Goal: Task Accomplishment & Management: Manage account settings

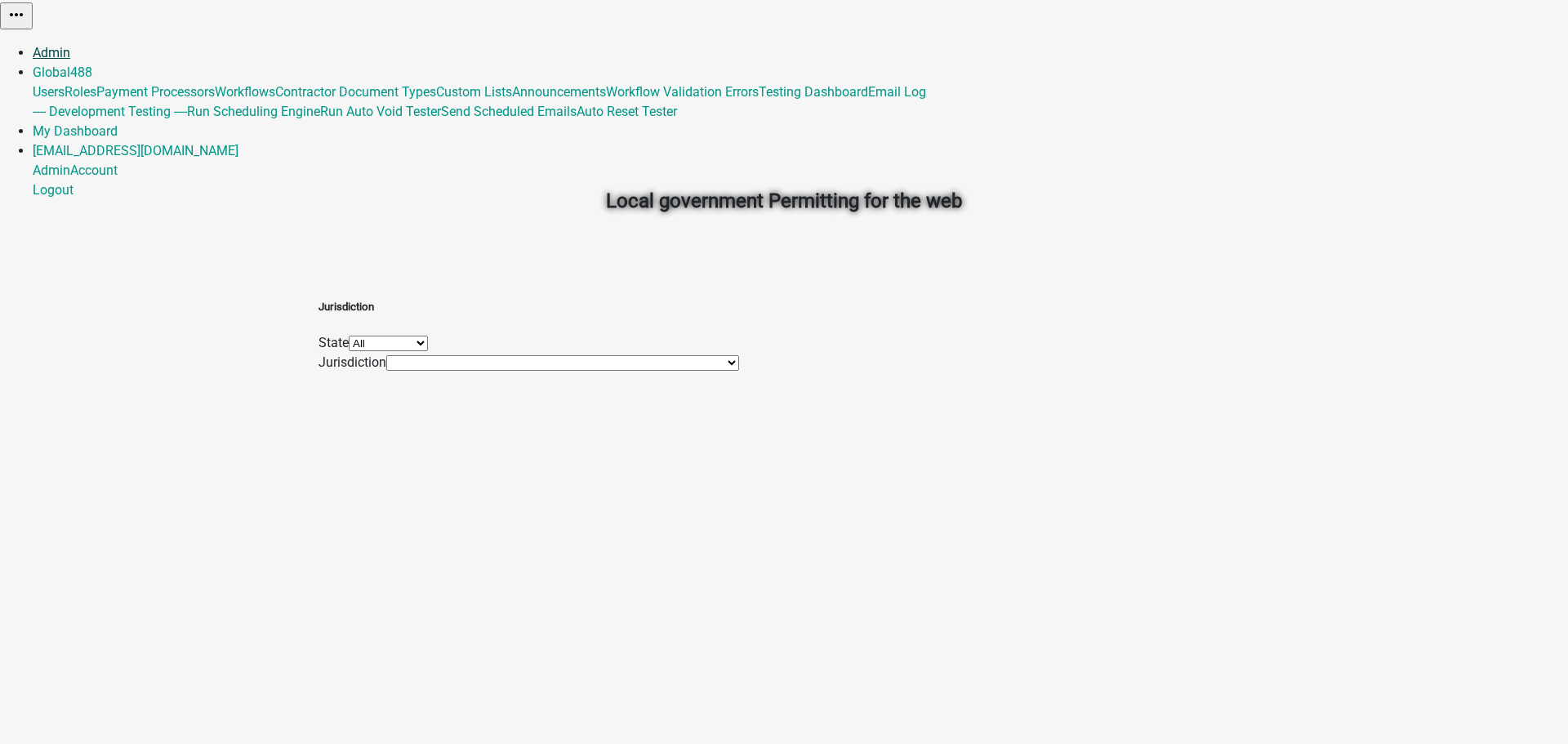
click at [71, 45] on link "Admin" at bounding box center [52, 52] width 38 height 15
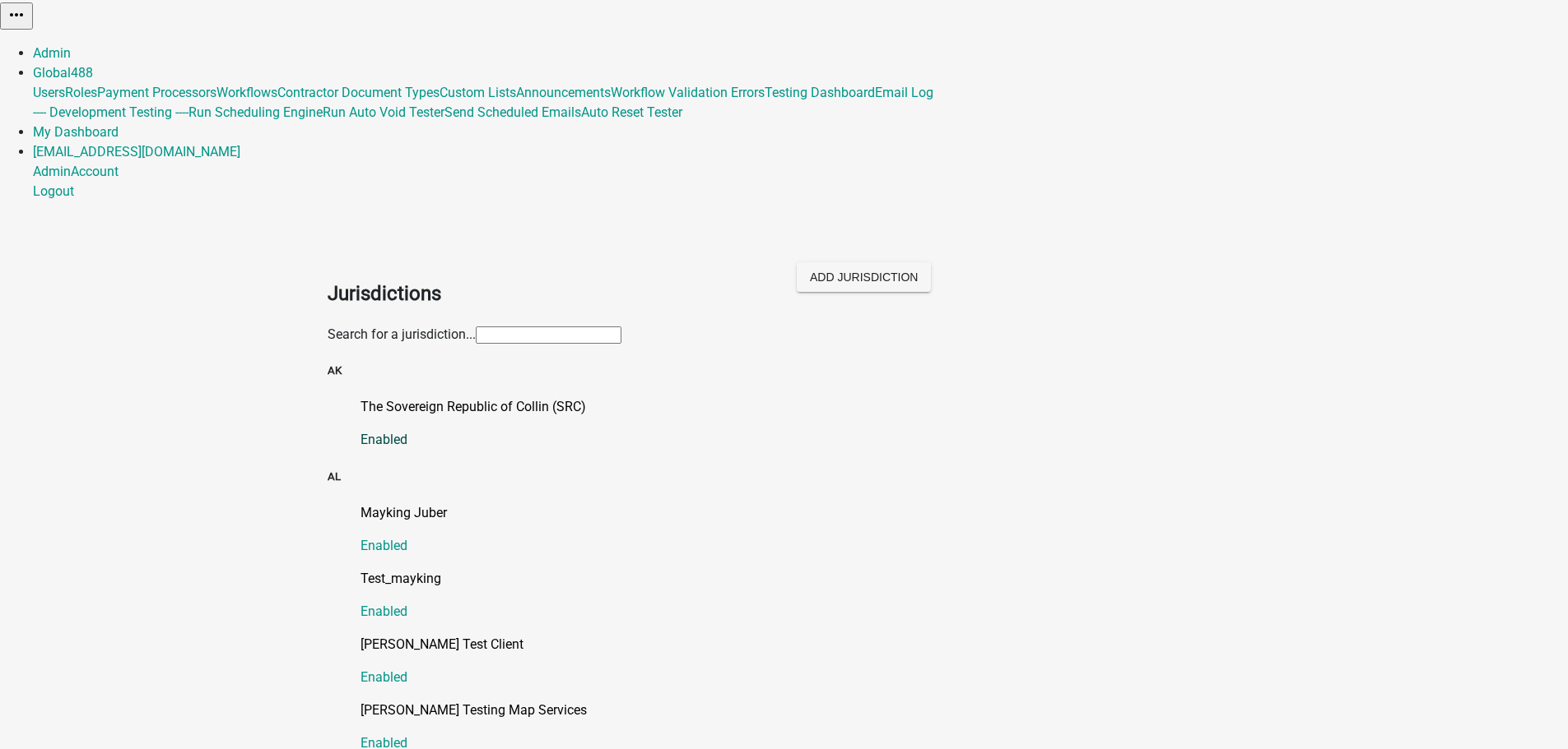
click at [437, 397] on link "The Sovereign Republic of Collin (SRC) Enabled" at bounding box center [800, 424] width 881 height 53
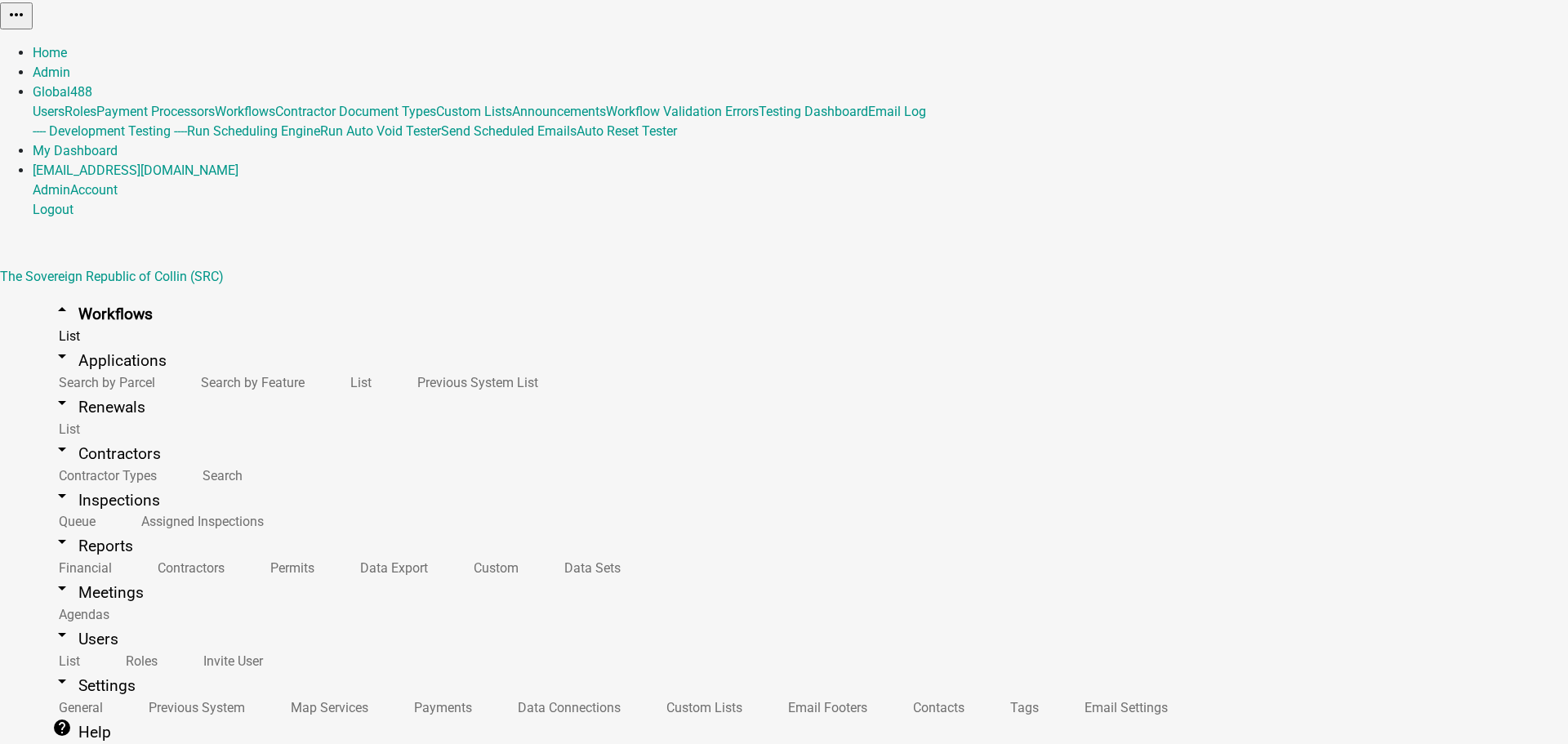
click at [74, 667] on link "arrow_drop_down Settings" at bounding box center [93, 686] width 122 height 38
select select "AK"
select select "Pacific Standard Time ([GEOGRAPHIC_DATA])"
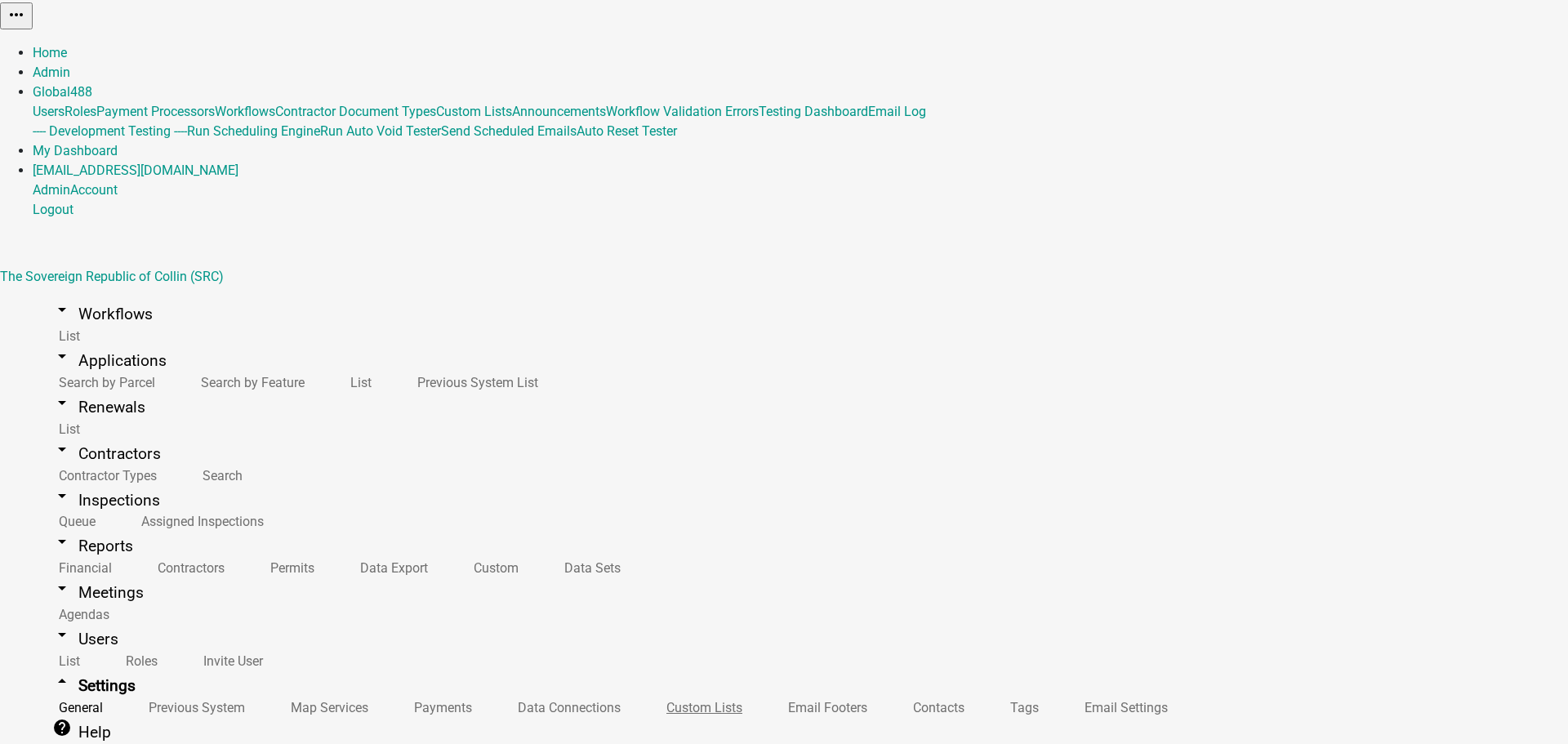
scroll to position [149, 0]
click at [491, 691] on link "Data Connections" at bounding box center [565, 708] width 148 height 35
select select "SecureFTP"
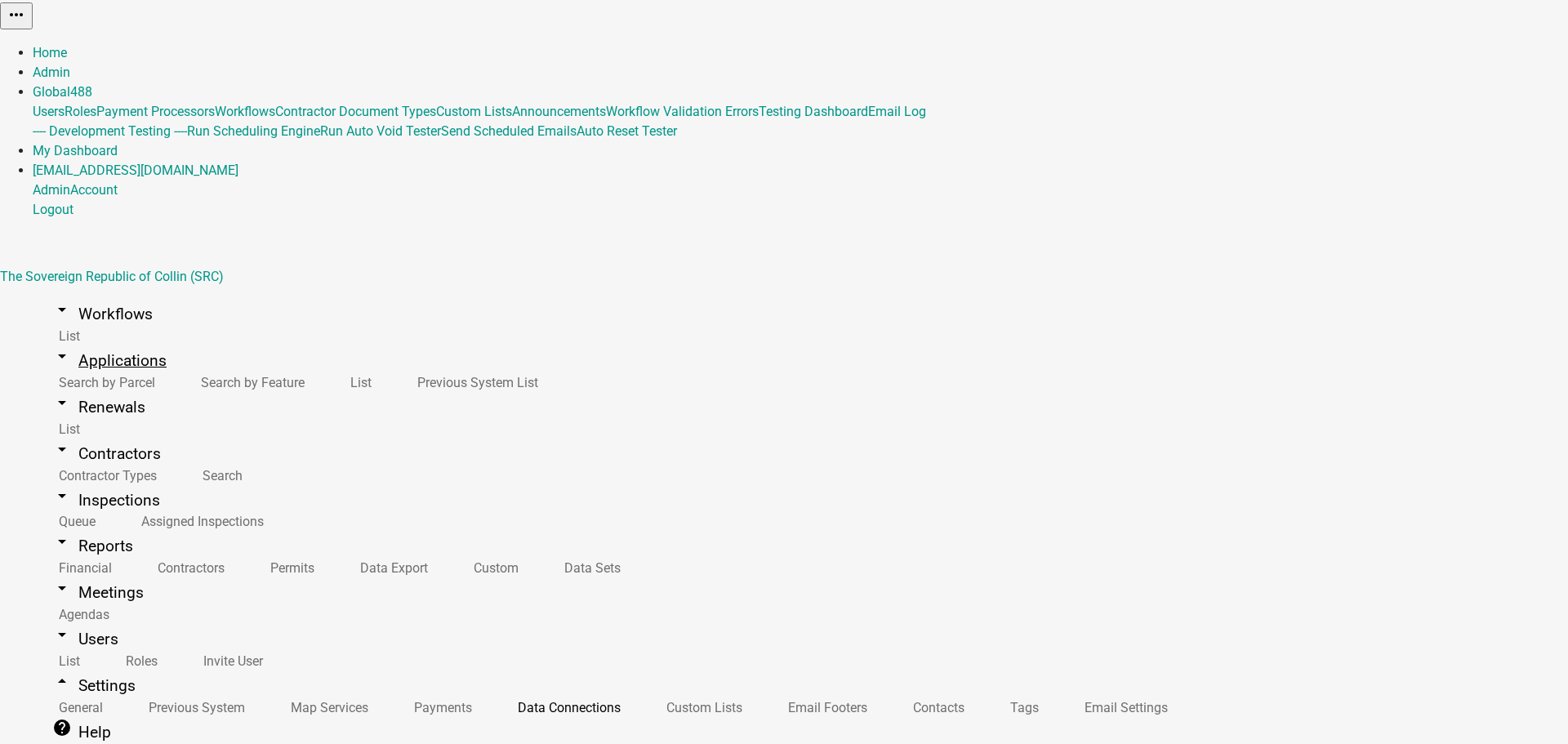
click at [76, 341] on link "arrow_drop_down Applications" at bounding box center [109, 360] width 154 height 38
click at [80, 295] on link "arrow_drop_down Workflows" at bounding box center [102, 314] width 139 height 38
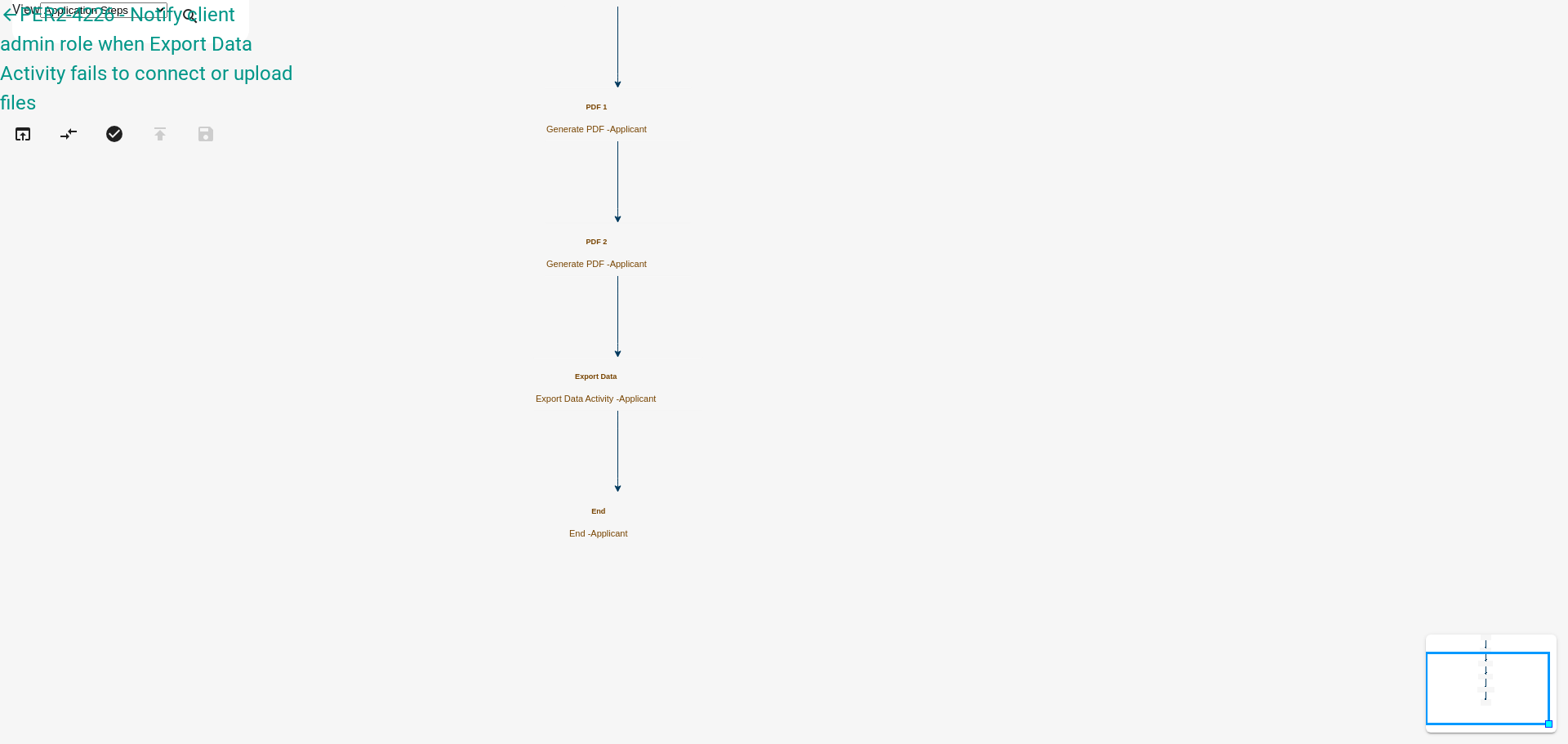
click at [656, 382] on h5 "Export Data" at bounding box center [595, 377] width 120 height 9
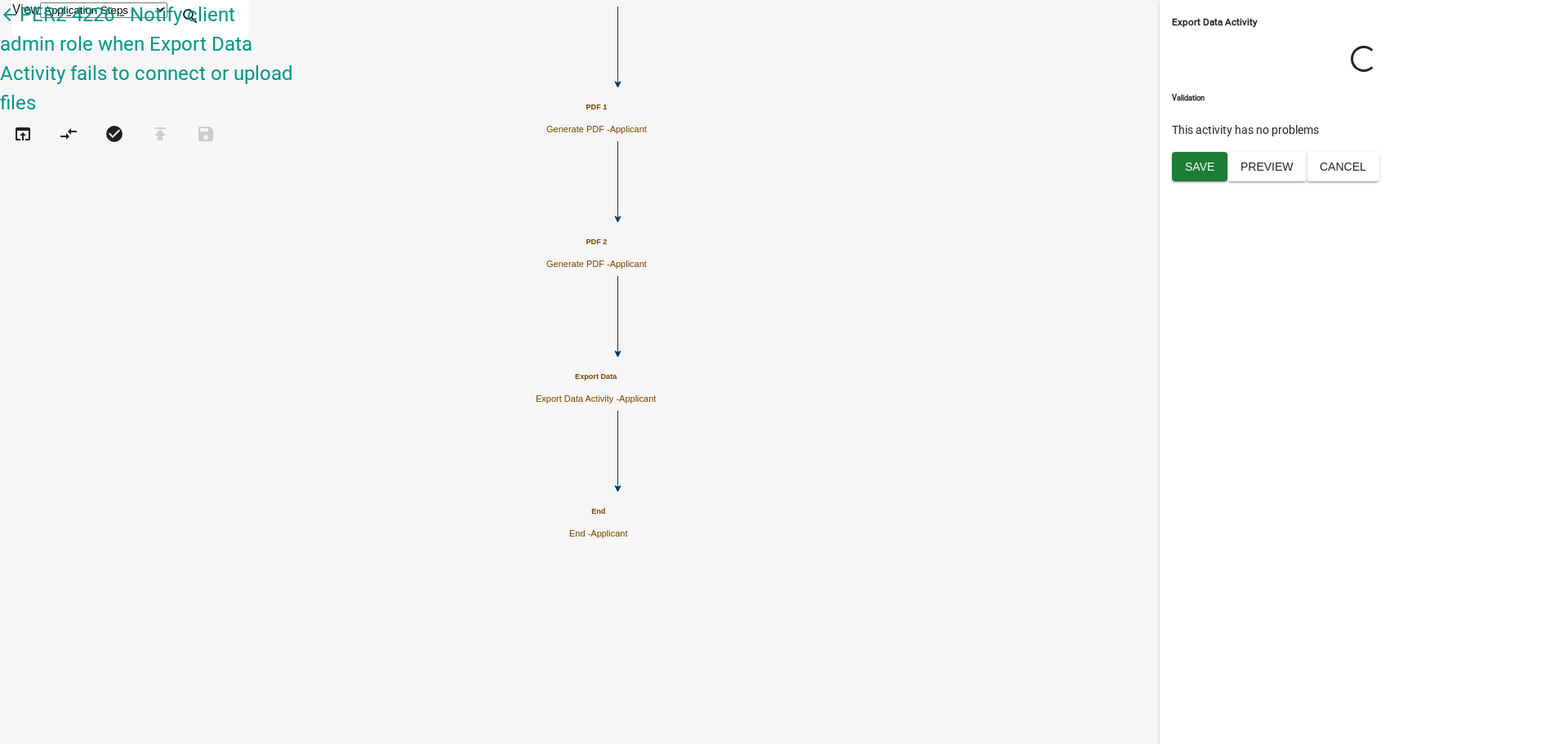
select select "2: onbasedocument"
select select "1: secureftp"
select select "2: 77499bcd-0e7b-4529-bc9c-4a2385673140"
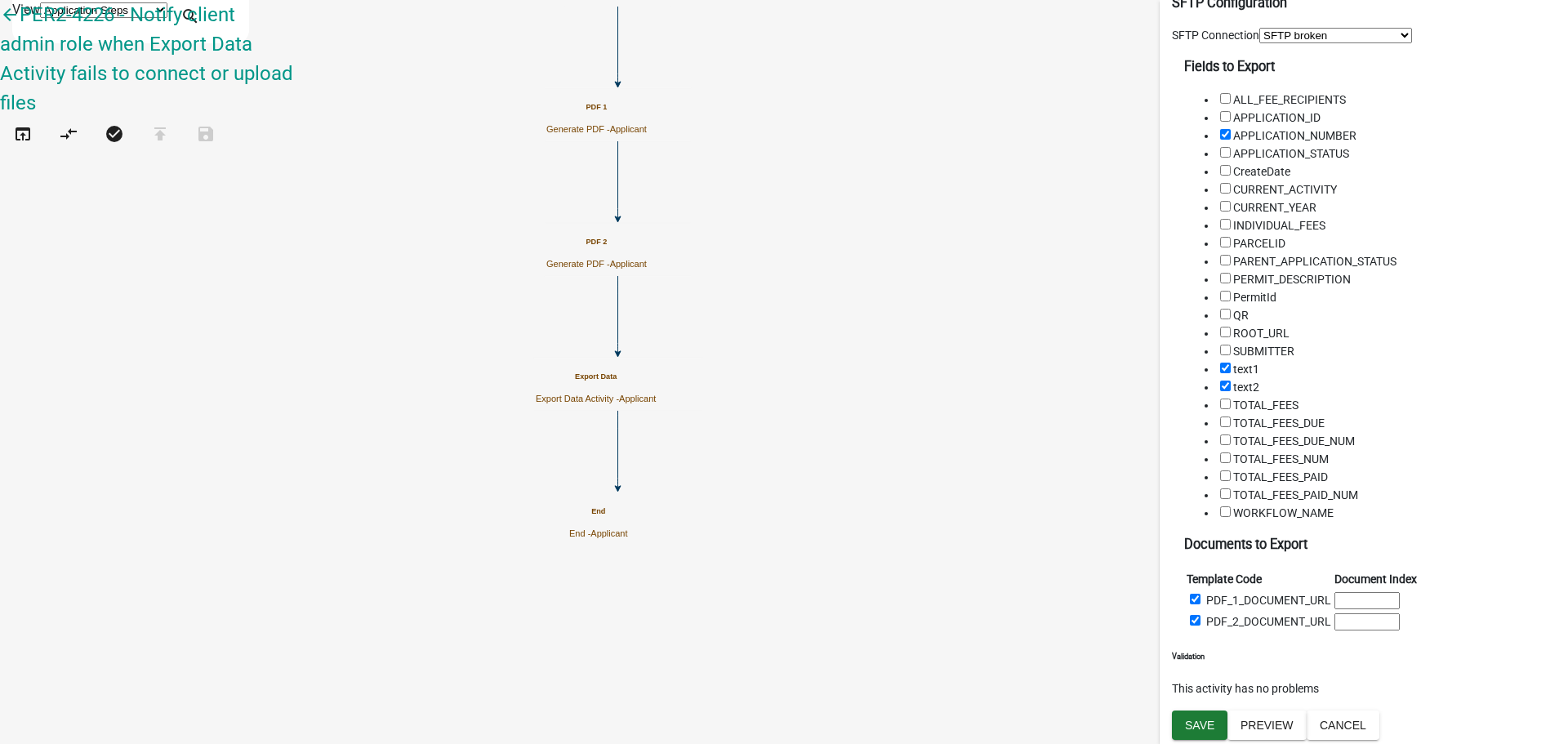
scroll to position [1335, 0]
click at [1380, 729] on button "Cancel" at bounding box center [1343, 725] width 72 height 29
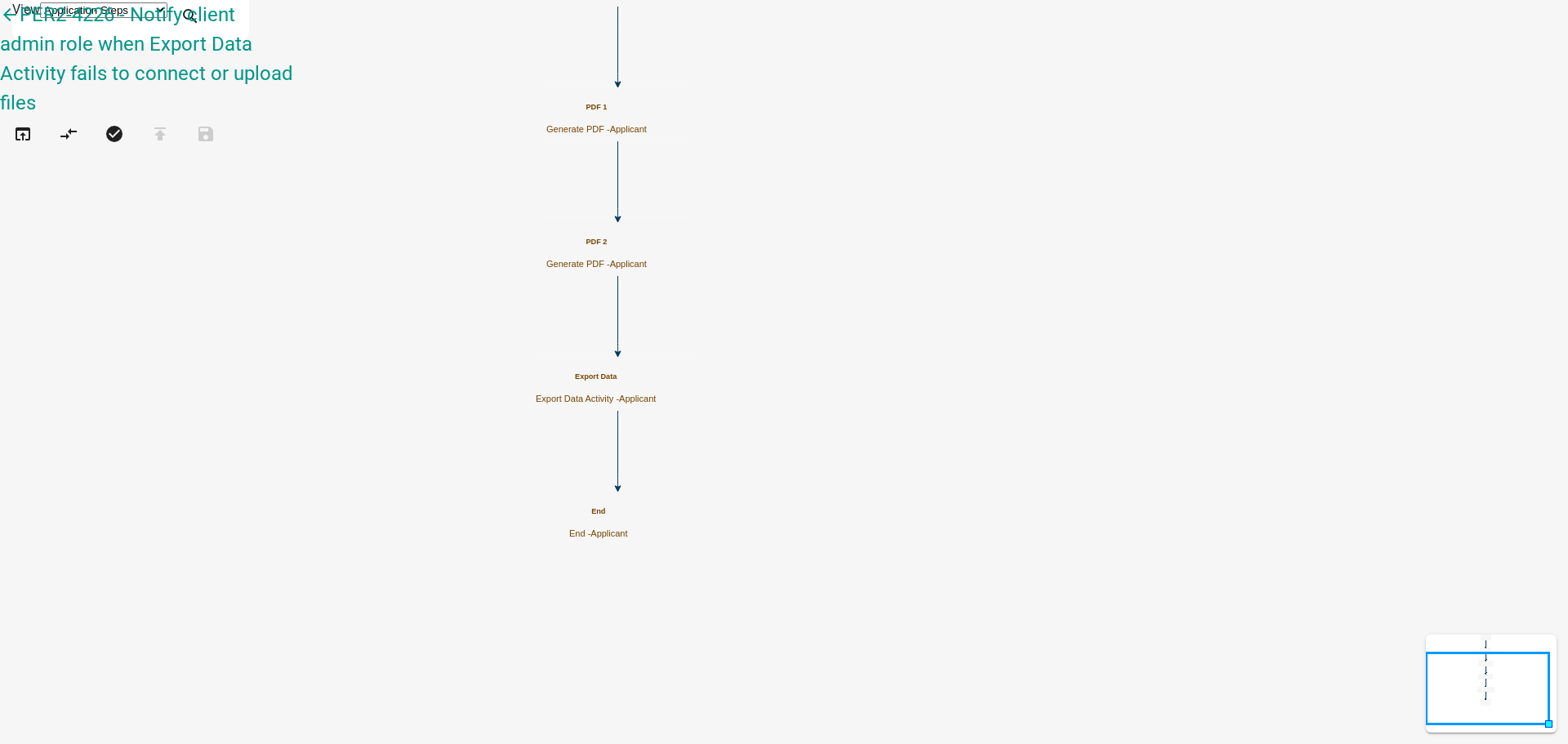
scroll to position [0, 0]
click at [420, 72] on icon "Start Start - Applicant Form Form - Applicant PDF 1 Generate PDF - Applicant PD…" at bounding box center [784, 372] width 1566 height 742
click at [473, 155] on icon "Start Start - Applicant Form Form - Applicant PDF 1 Generate PDF - Applicant PD…" at bounding box center [784, 372] width 1566 height 742
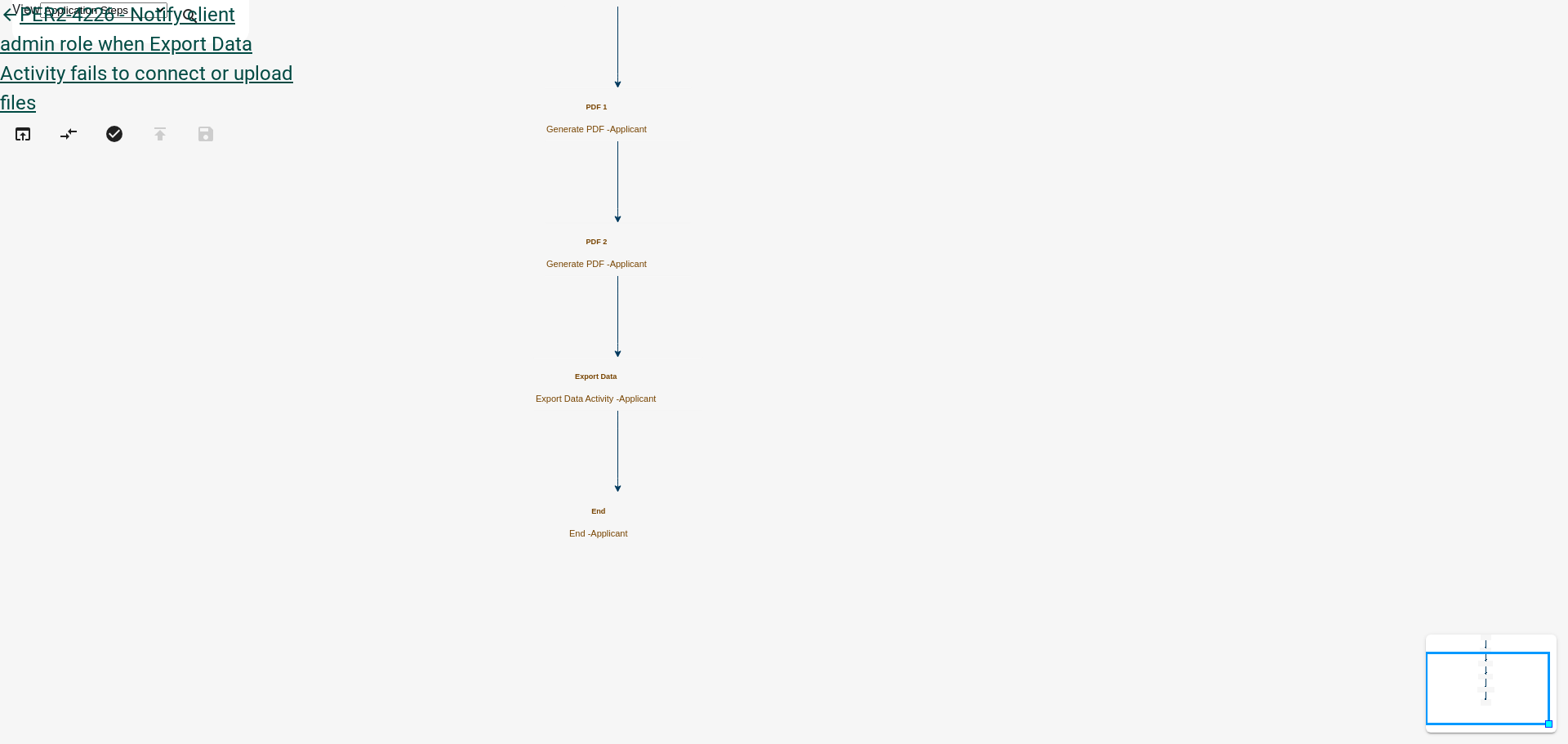
click at [20, 28] on icon "arrow_back" at bounding box center [10, 15] width 20 height 23
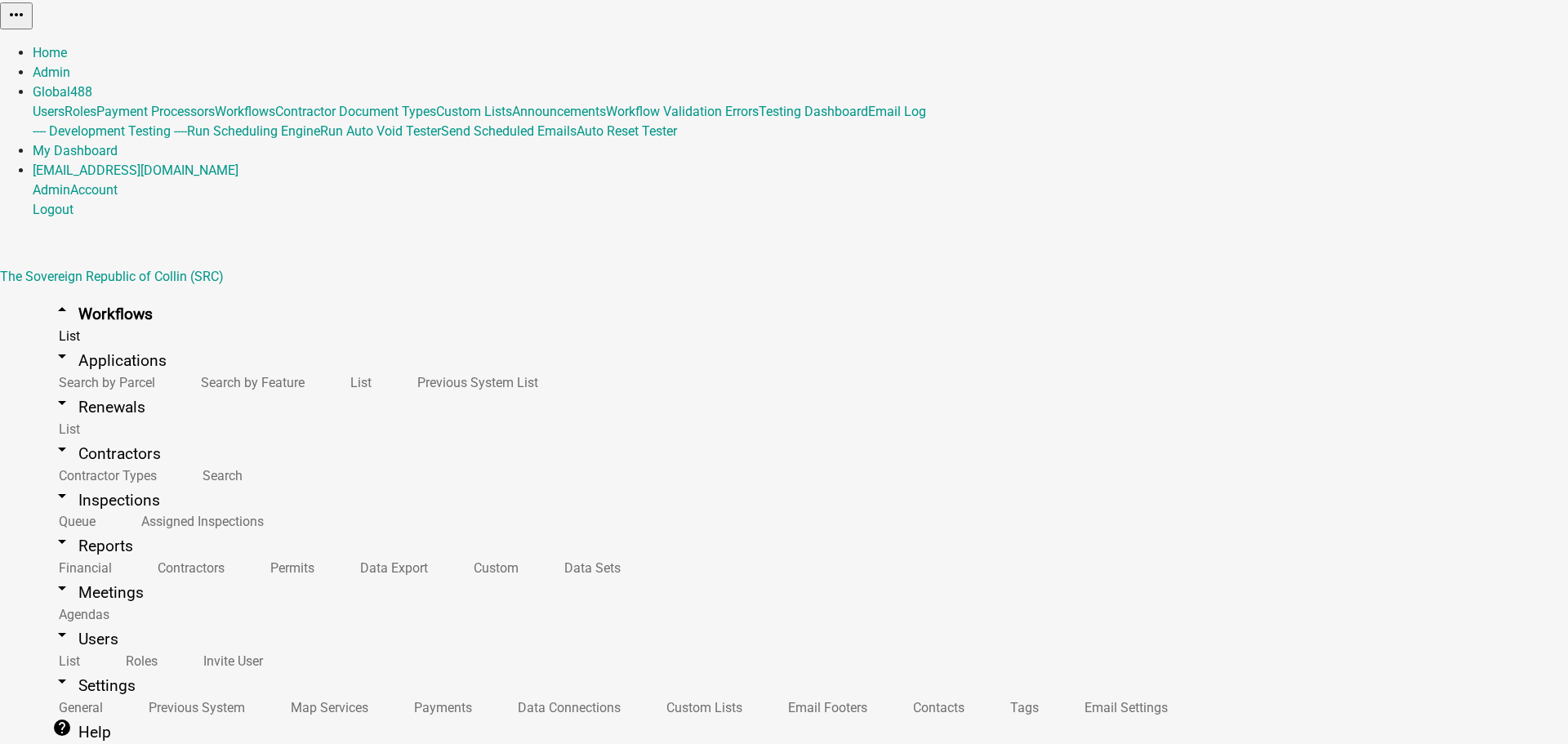
drag, startPoint x: 627, startPoint y: 120, endPoint x: 645, endPoint y: 112, distance: 19.7
click at [814, 43] on div "Home Admin Global 488 Users Roles Payment Processors Workflows Contractor Docum…" at bounding box center [784, 131] width 1568 height 176
